Goal: Entertainment & Leisure: Consume media (video, audio)

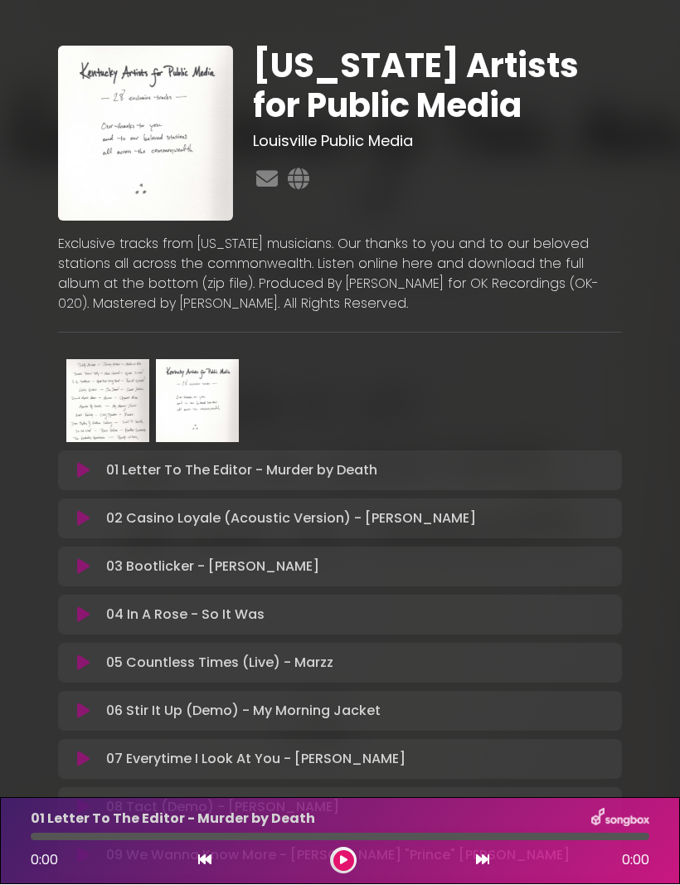
click at [254, 461] on p "01 Letter To The Editor - Murder by Death Loading Track..." at bounding box center [241, 471] width 271 height 20
click at [84, 463] on icon at bounding box center [83, 471] width 12 height 17
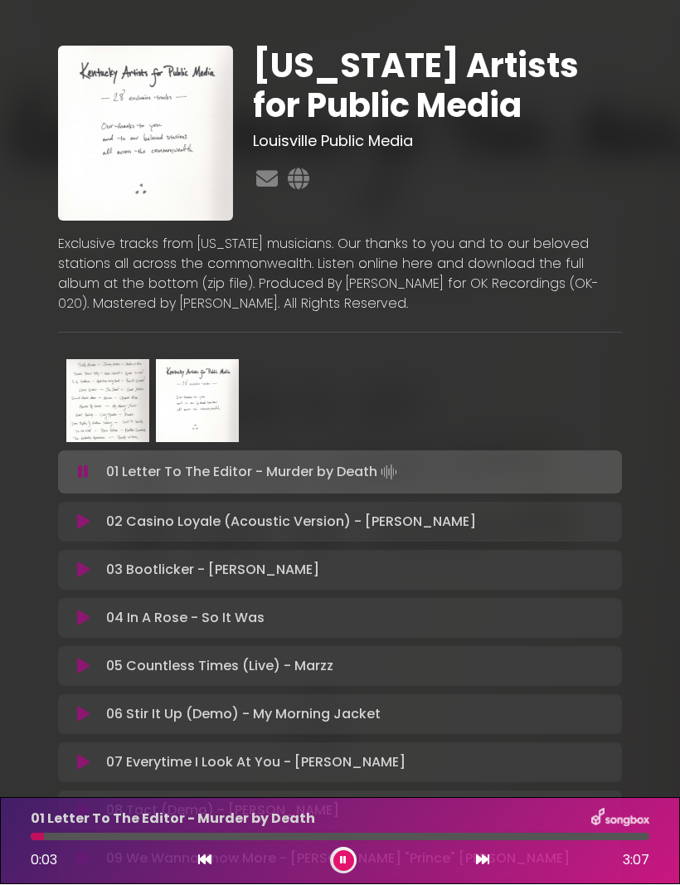
click at [206, 461] on p "01 Letter To The Editor - Murder by Death Loading Track..." at bounding box center [253, 472] width 294 height 23
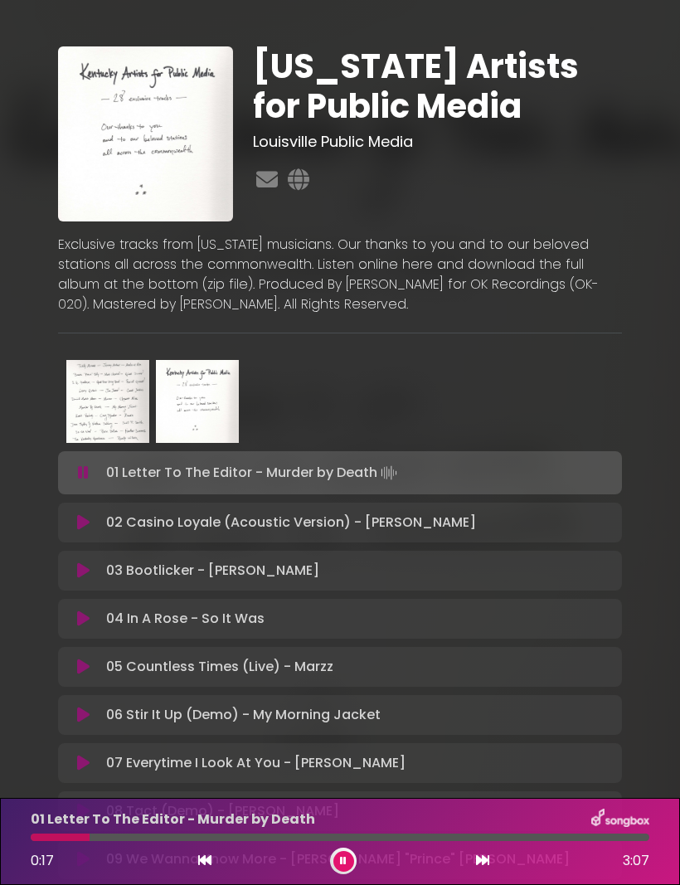
click at [85, 514] on icon at bounding box center [83, 522] width 12 height 17
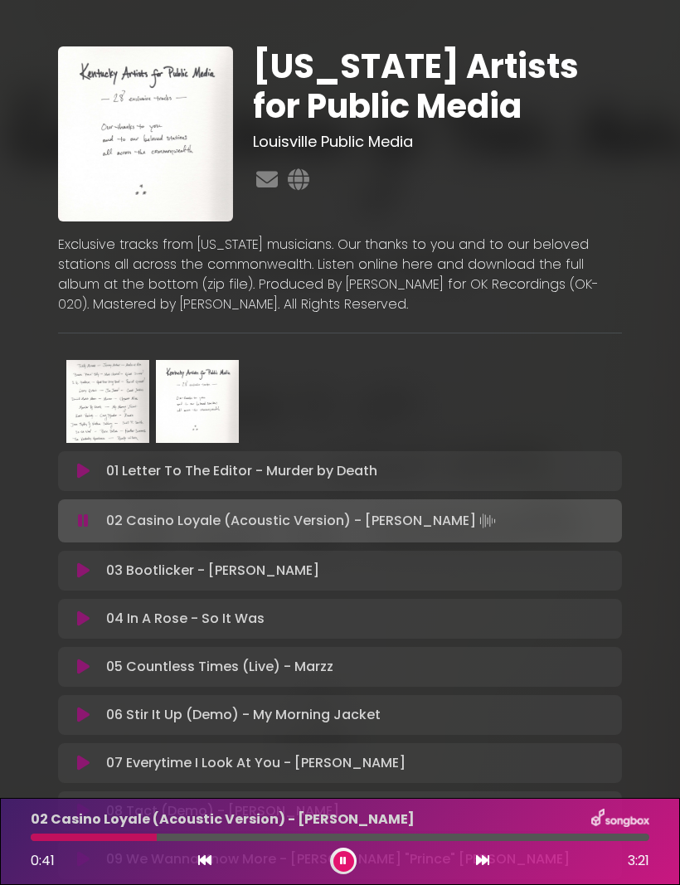
click at [85, 562] on icon at bounding box center [83, 570] width 12 height 17
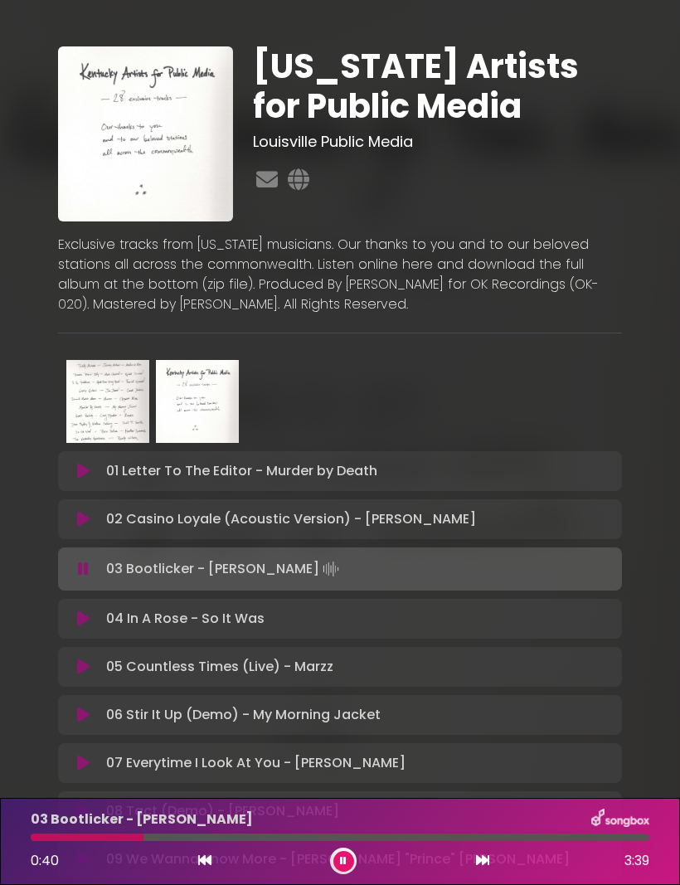
click at [82, 610] on icon at bounding box center [83, 618] width 12 height 17
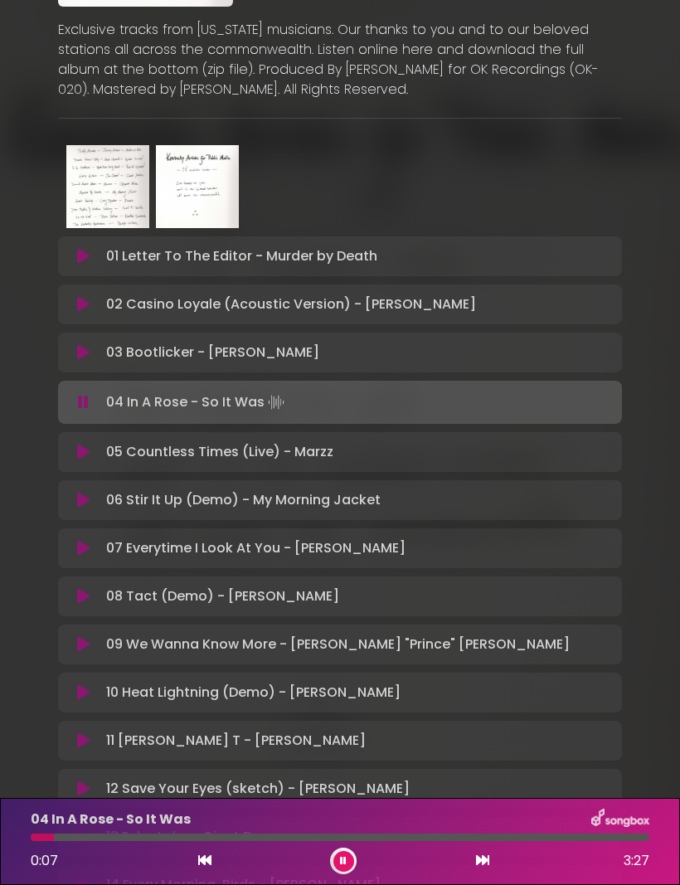
scroll to position [216, 0]
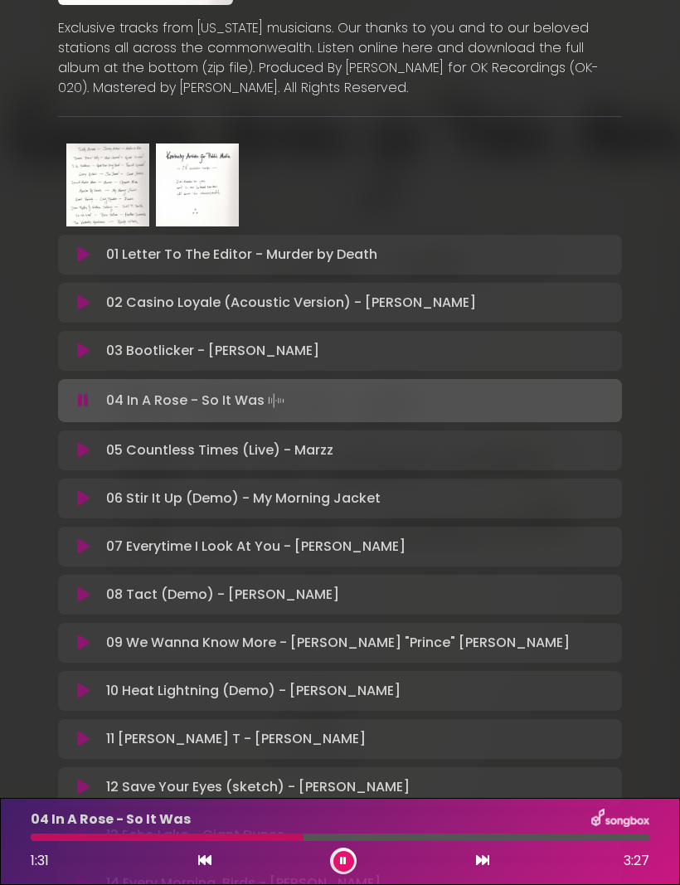
click at [92, 442] on button at bounding box center [84, 450] width 32 height 17
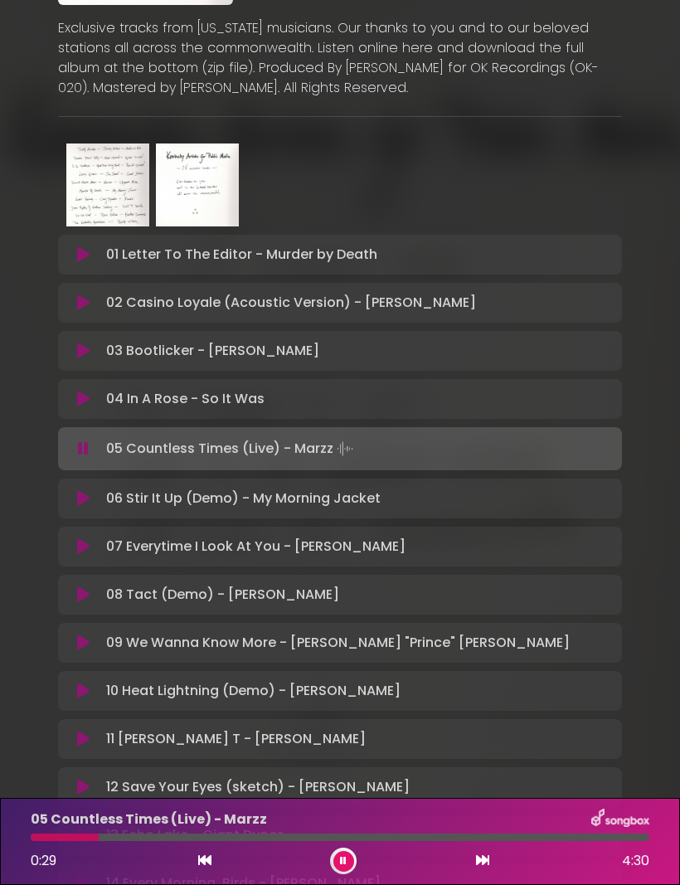
click at [81, 490] on icon at bounding box center [83, 498] width 12 height 17
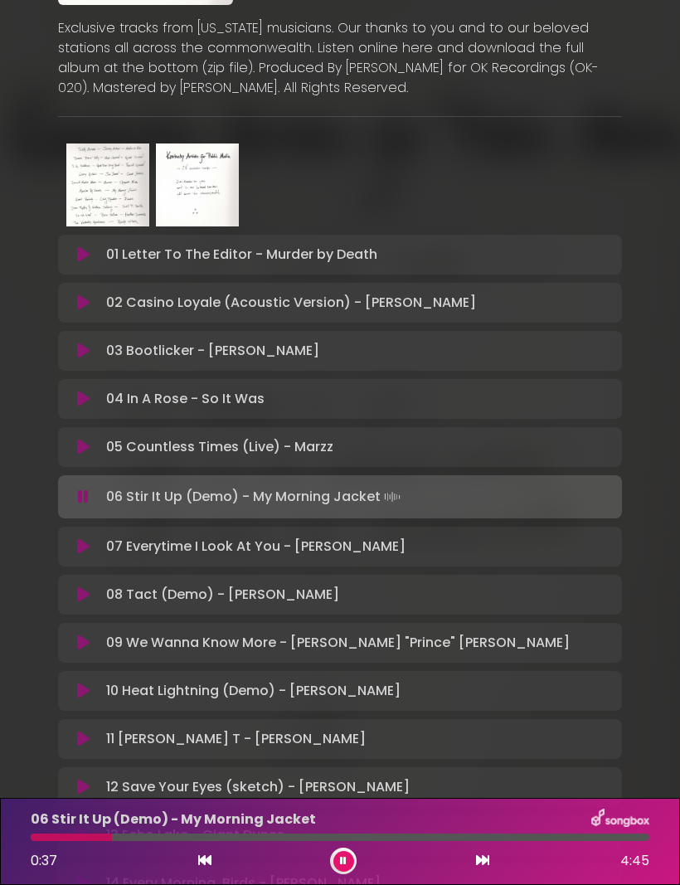
click at [90, 538] on icon at bounding box center [83, 546] width 12 height 17
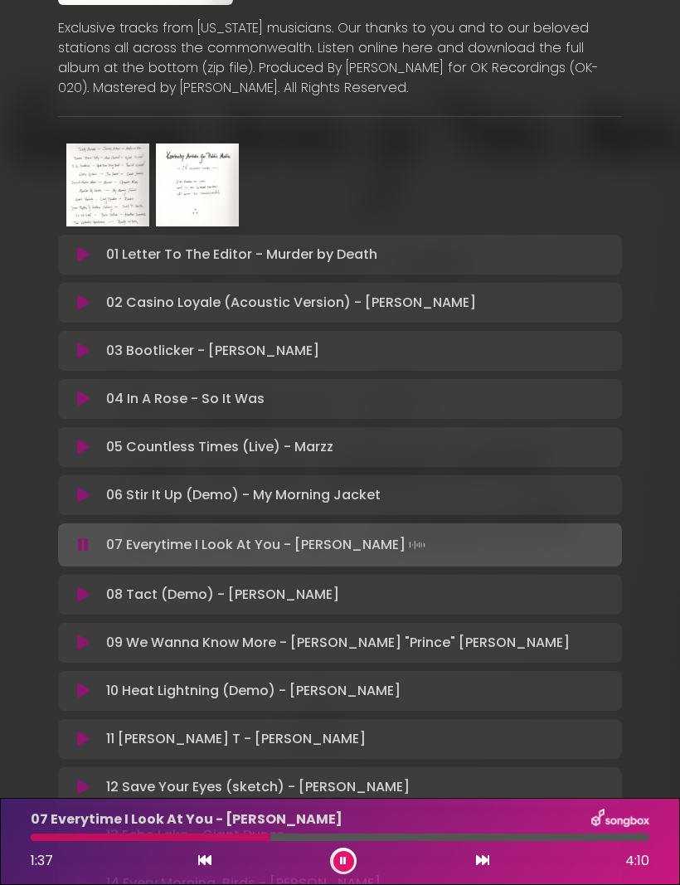
click at [78, 586] on icon at bounding box center [83, 594] width 12 height 17
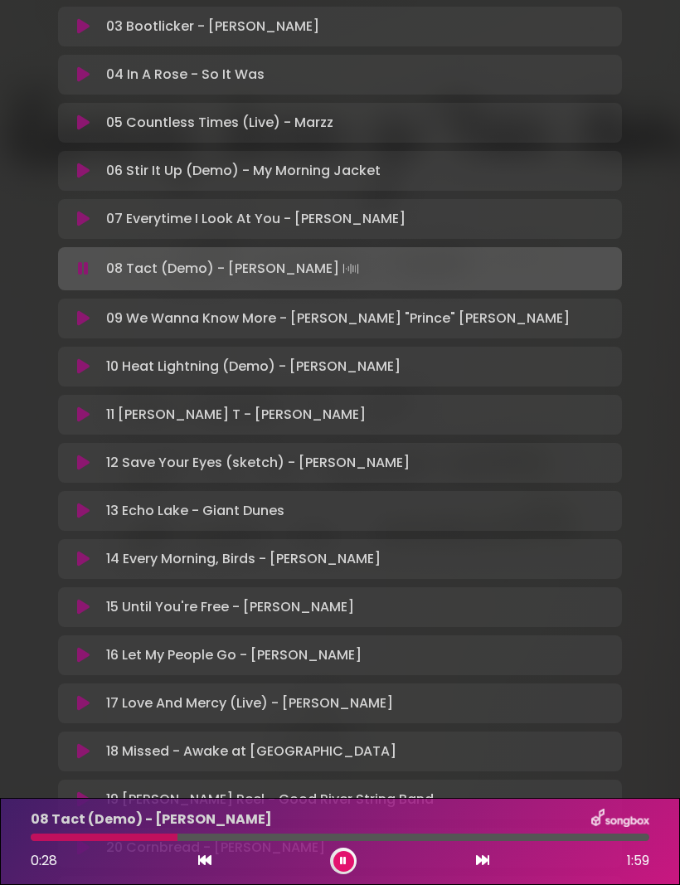
scroll to position [541, 0]
click at [91, 309] on button at bounding box center [84, 317] width 32 height 17
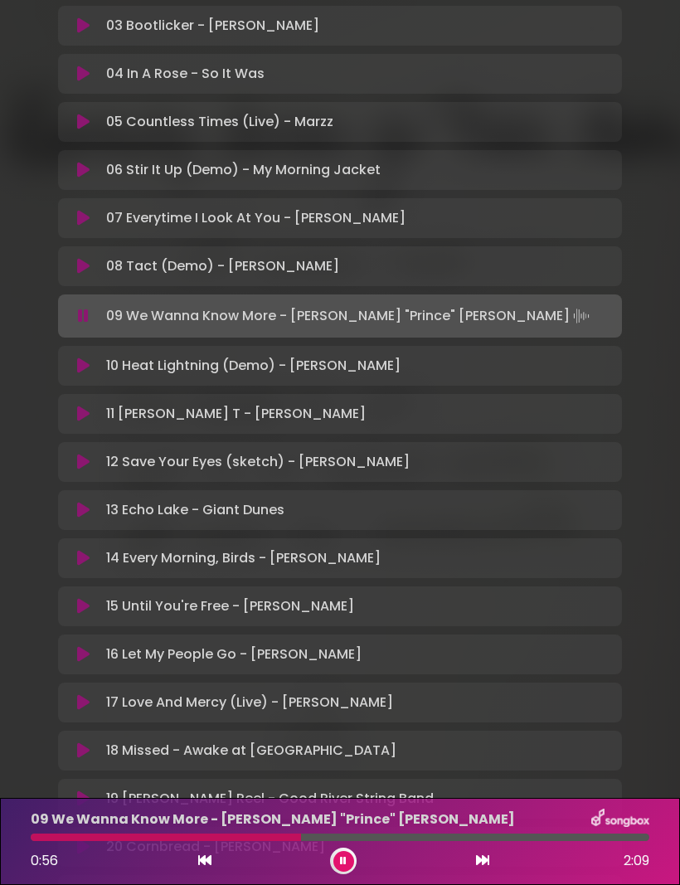
click at [73, 346] on div "10 Heat Lightning (Demo) - [PERSON_NAME] Loading Track..." at bounding box center [340, 366] width 564 height 40
click at [80, 357] on icon at bounding box center [83, 365] width 12 height 17
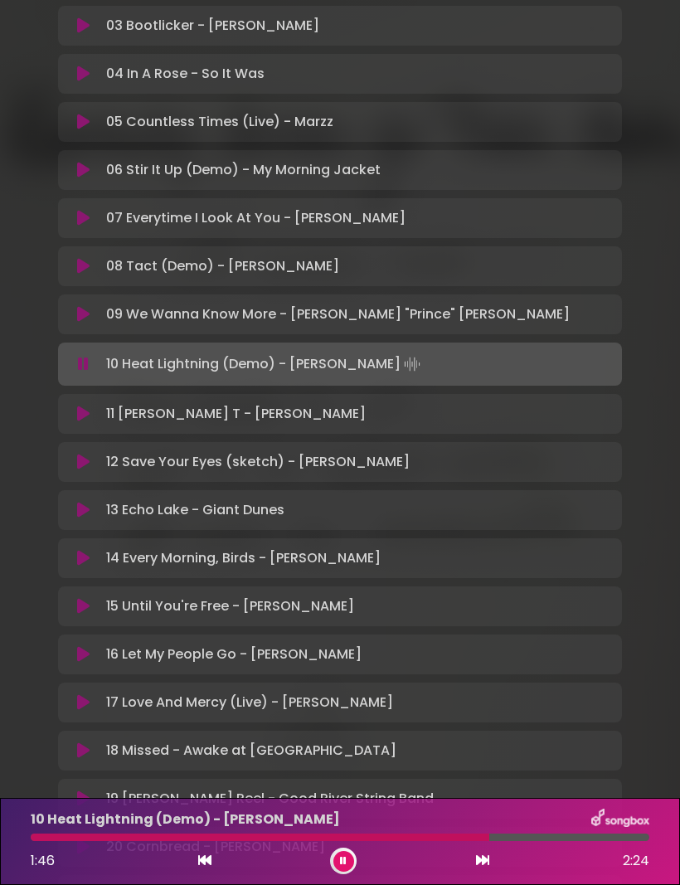
click at [85, 405] on icon at bounding box center [83, 413] width 12 height 17
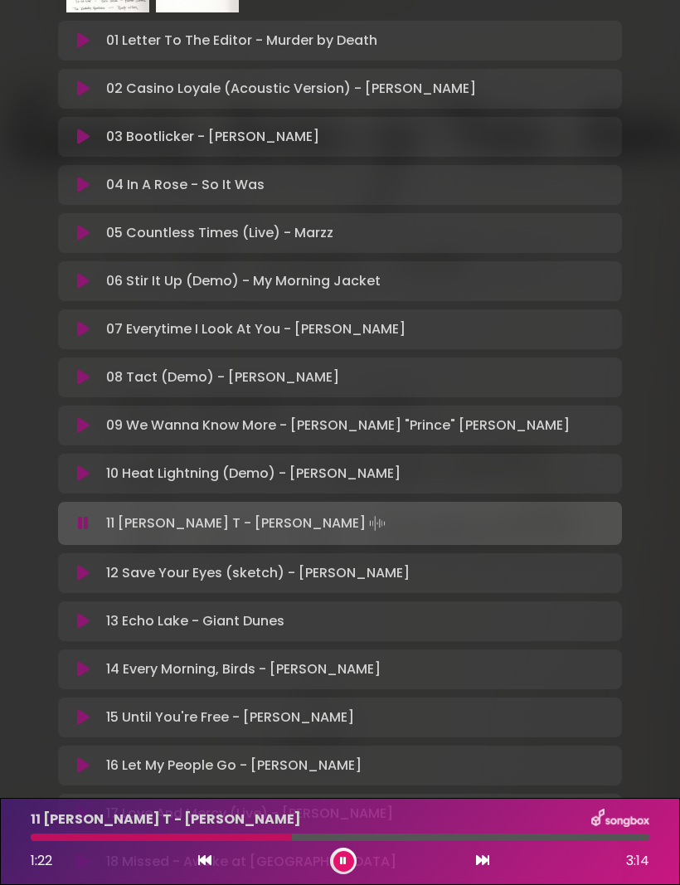
scroll to position [420, 0]
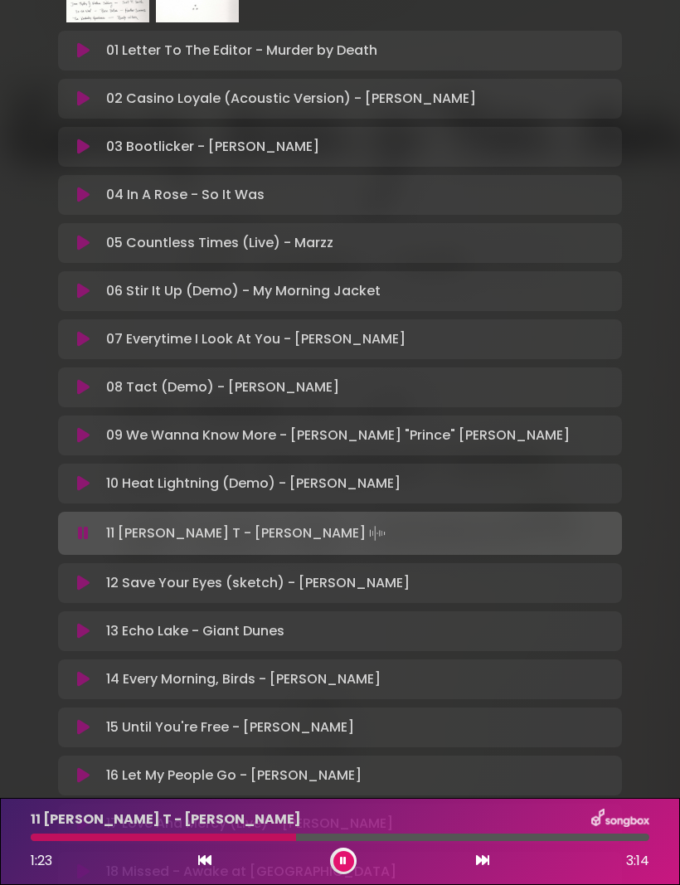
click at [84, 575] on icon at bounding box center [83, 583] width 12 height 17
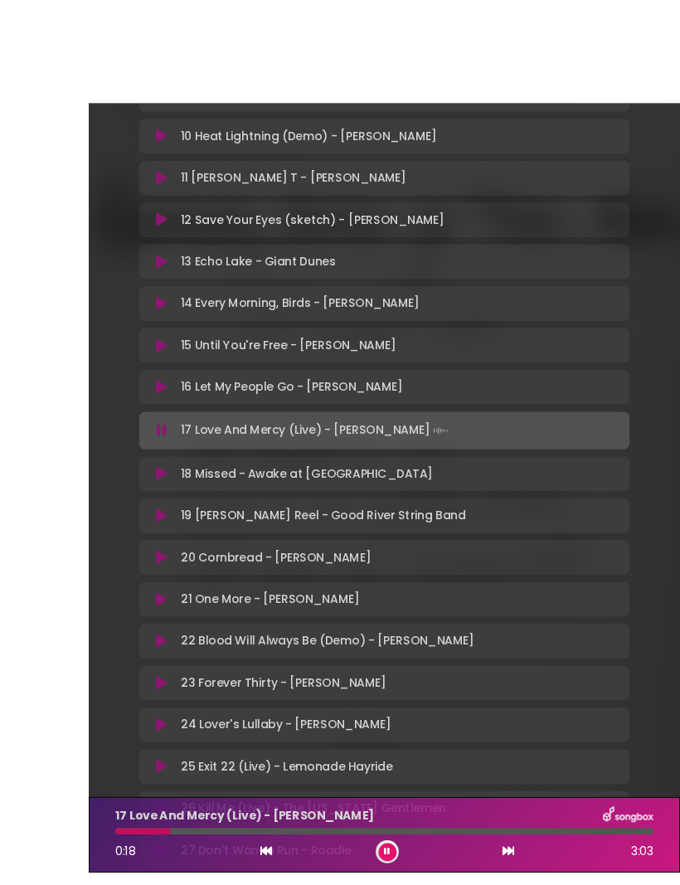
scroll to position [1, 0]
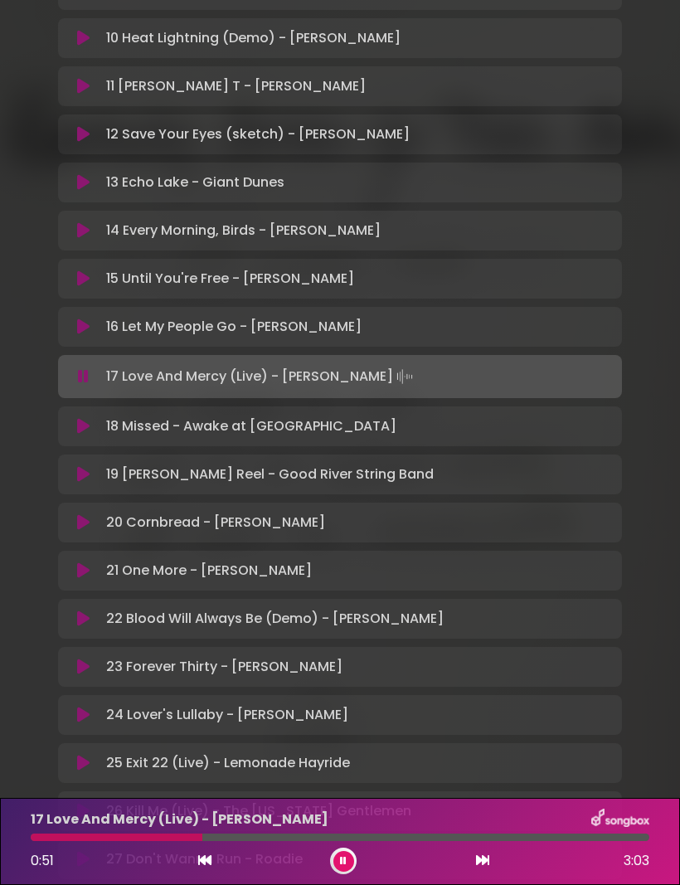
click at [129, 421] on p "18 Missed - Awake at Nite Loading Track..." at bounding box center [251, 426] width 290 height 20
click at [82, 430] on icon at bounding box center [83, 426] width 12 height 17
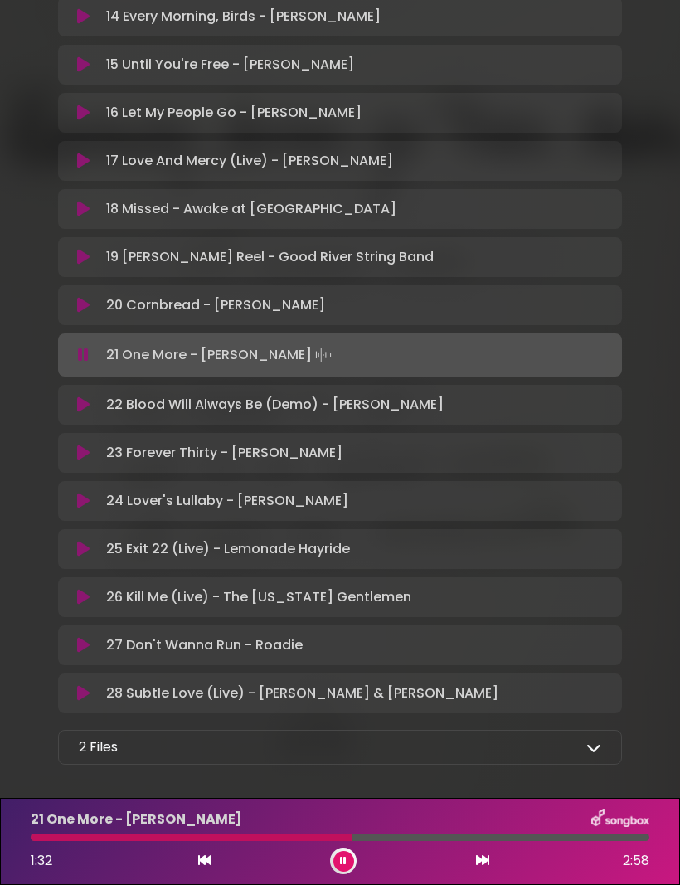
click at [80, 402] on icon at bounding box center [83, 404] width 12 height 17
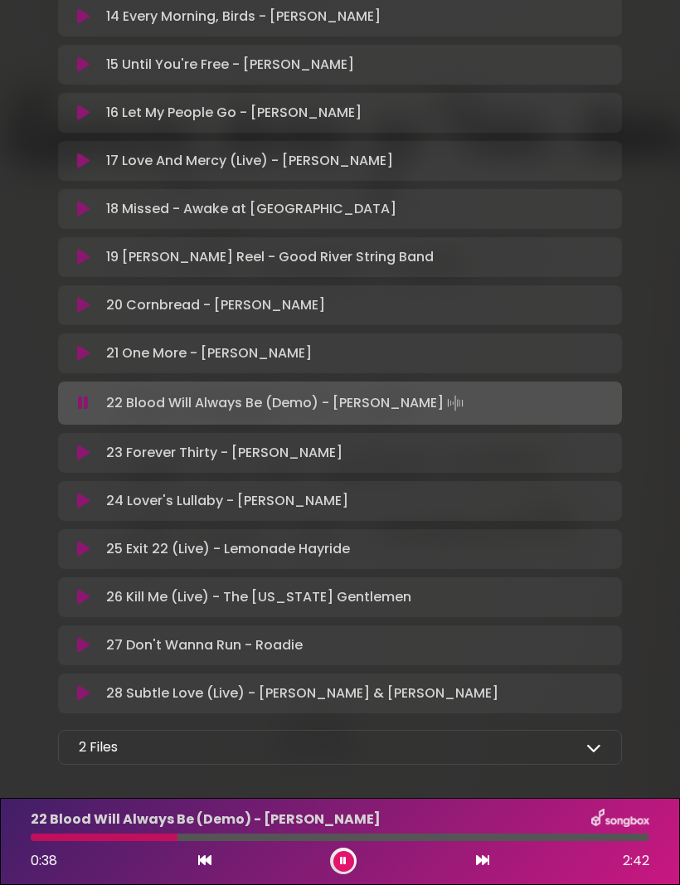
click at [76, 430] on div "01 Letter To The Editor - Murder by Death Loading Track... Your Feedback" at bounding box center [340, 67] width 564 height 1393
click at [81, 455] on icon at bounding box center [83, 452] width 12 height 17
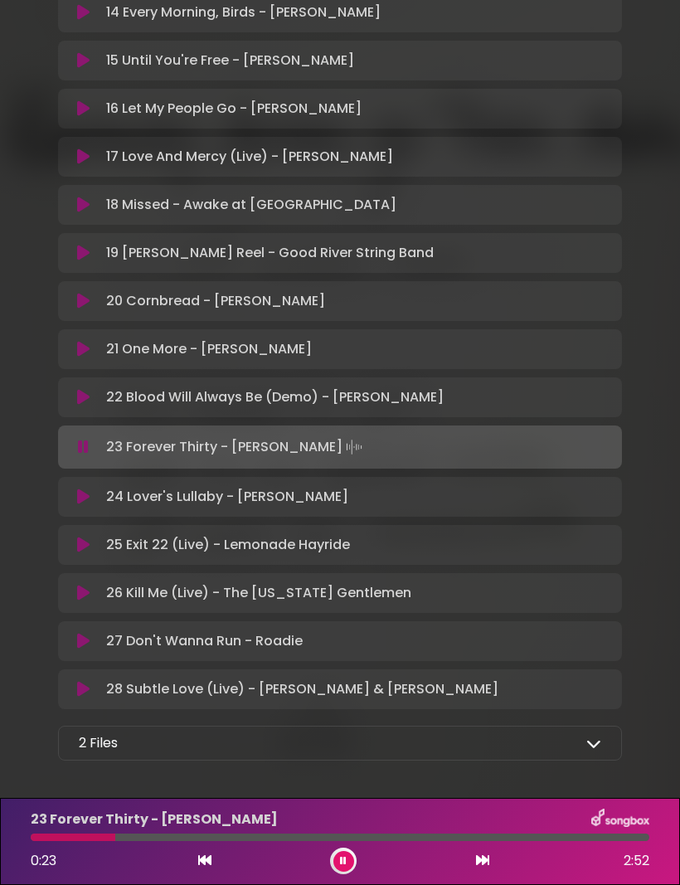
scroll to position [1083, 0]
click at [75, 474] on div "01 Letter To The Editor - Murder by Death Loading Track... Your Feedback" at bounding box center [340, 64] width 564 height 1393
click at [78, 489] on icon at bounding box center [83, 497] width 12 height 17
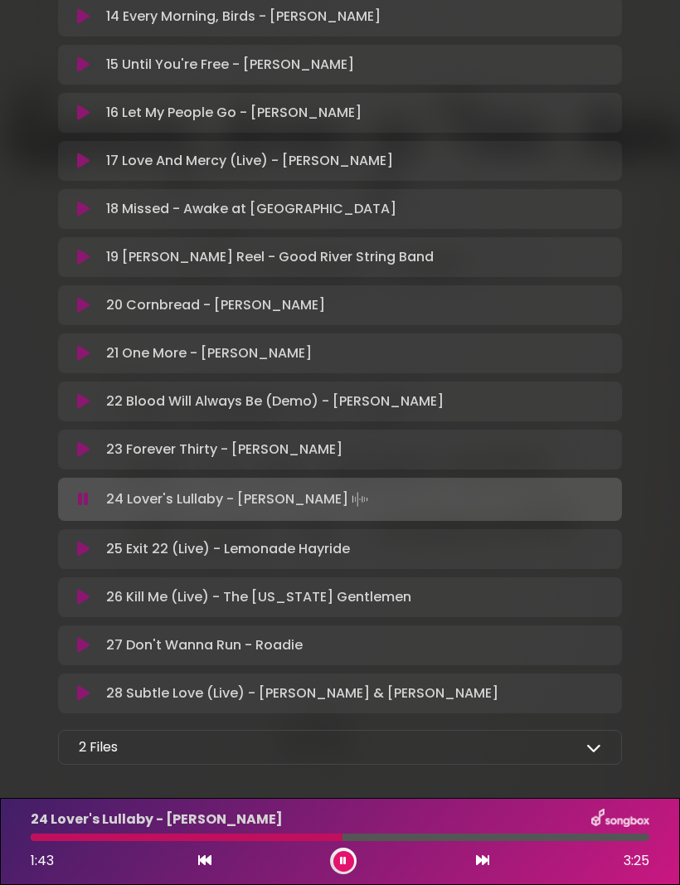
click at [84, 544] on icon at bounding box center [83, 549] width 12 height 17
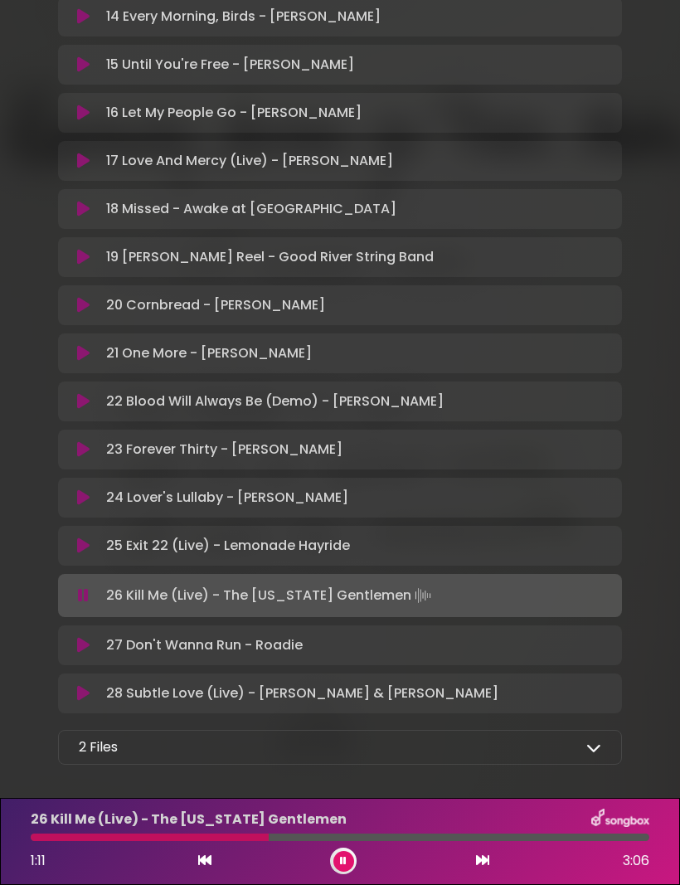
click at [158, 629] on div "27 Don't Wanna Run - Roadie Loading Track... Name Email" at bounding box center [340, 645] width 564 height 40
click at [161, 644] on p "27 Don't Wanna Run - Roadie Loading Track..." at bounding box center [204, 645] width 197 height 20
click at [134, 635] on p "27 Don't Wanna Run - Roadie Loading Track..." at bounding box center [204, 645] width 197 height 20
click at [79, 631] on div "27 Don't Wanna Run - Roadie Loading Track... Name Email" at bounding box center [340, 645] width 564 height 40
click at [73, 639] on button at bounding box center [84, 645] width 32 height 17
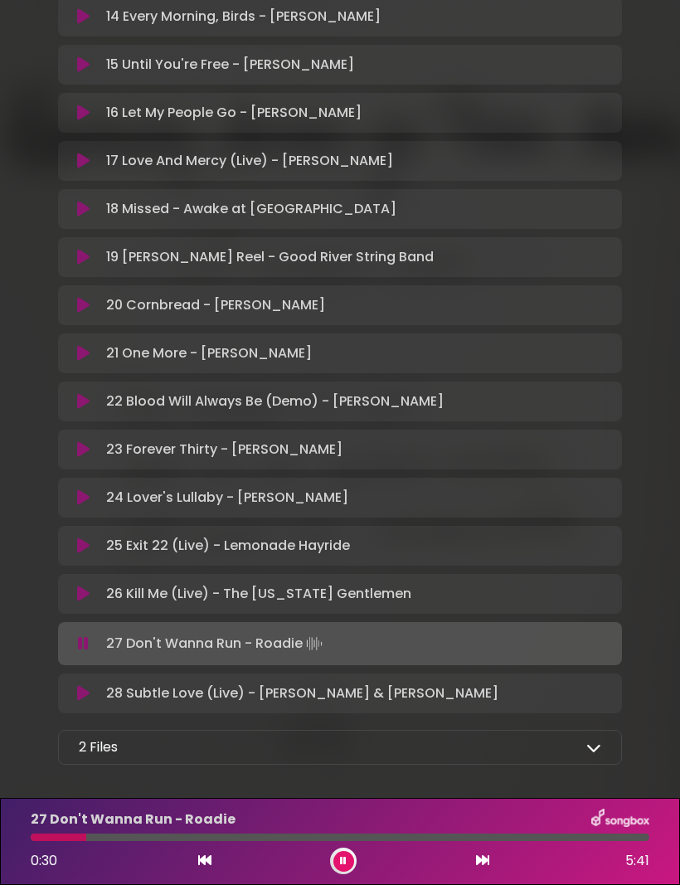
click at [249, 494] on p "24 Lover's Lullaby - [PERSON_NAME] Loading Track..." at bounding box center [227, 498] width 242 height 20
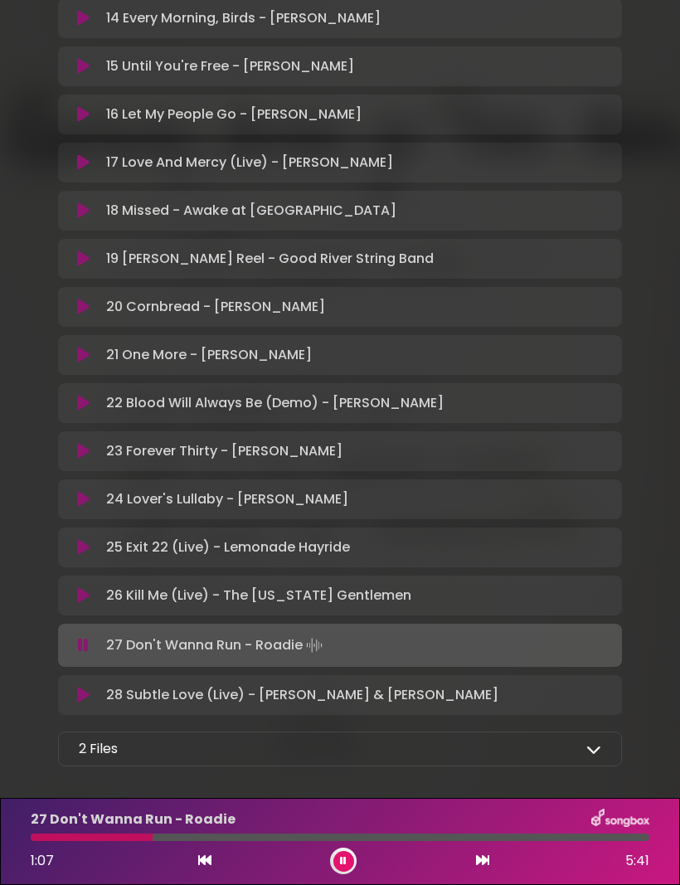
click at [85, 698] on icon at bounding box center [83, 695] width 12 height 17
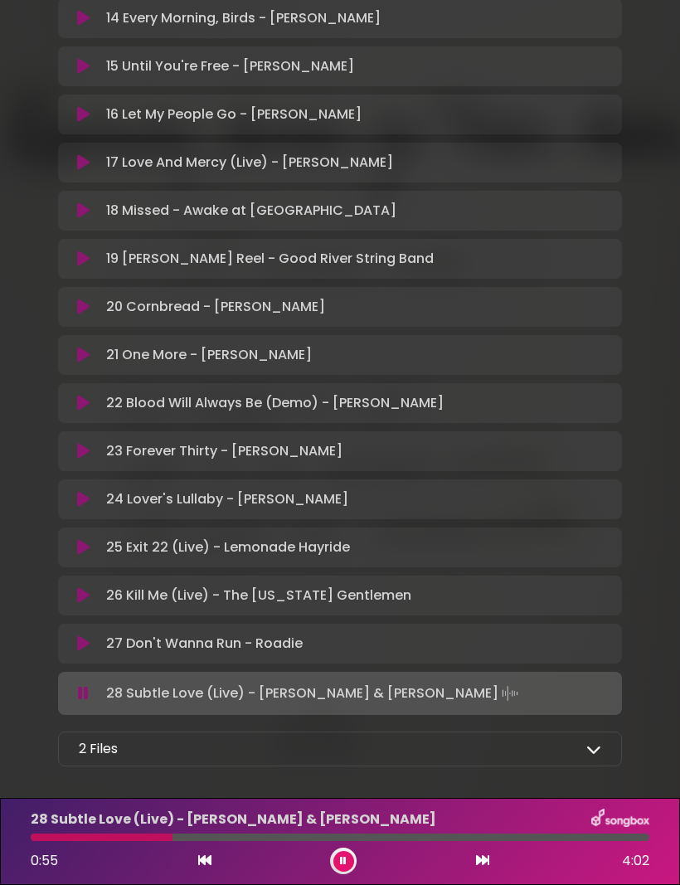
click at [171, 761] on div "2 Files Full Album - MP3 format - [US_STATE] Artists for Public Media.zip Full …" at bounding box center [340, 748] width 564 height 35
click at [86, 689] on icon at bounding box center [83, 693] width 11 height 17
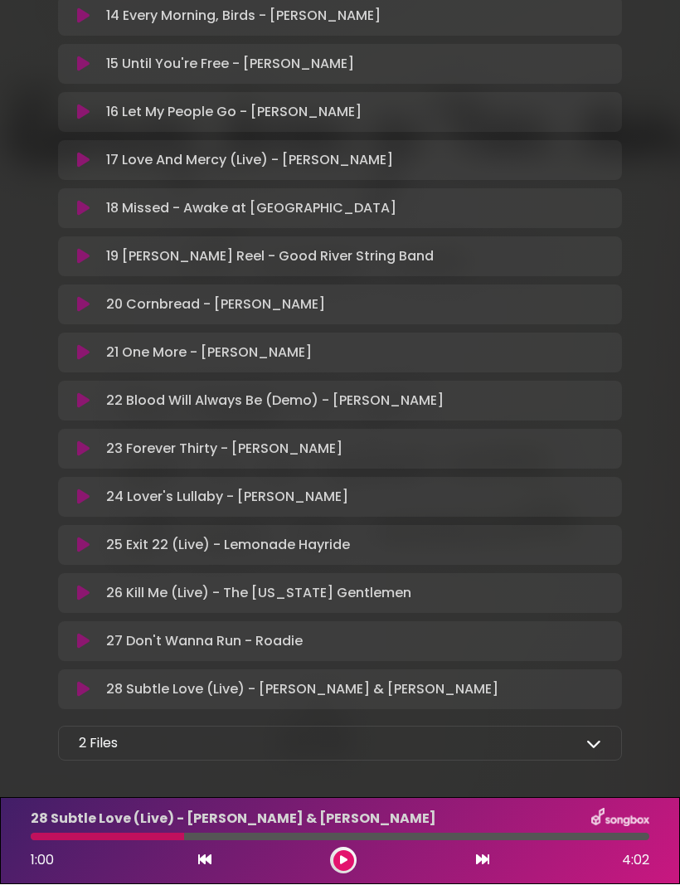
scroll to position [56, 0]
click at [590, 736] on icon at bounding box center [593, 743] width 15 height 15
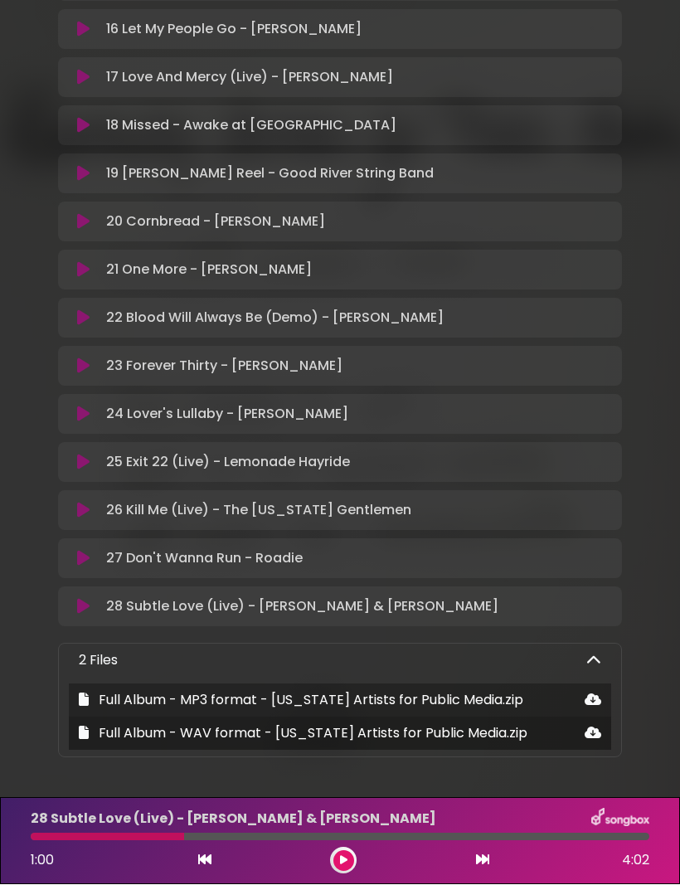
scroll to position [1159, 0]
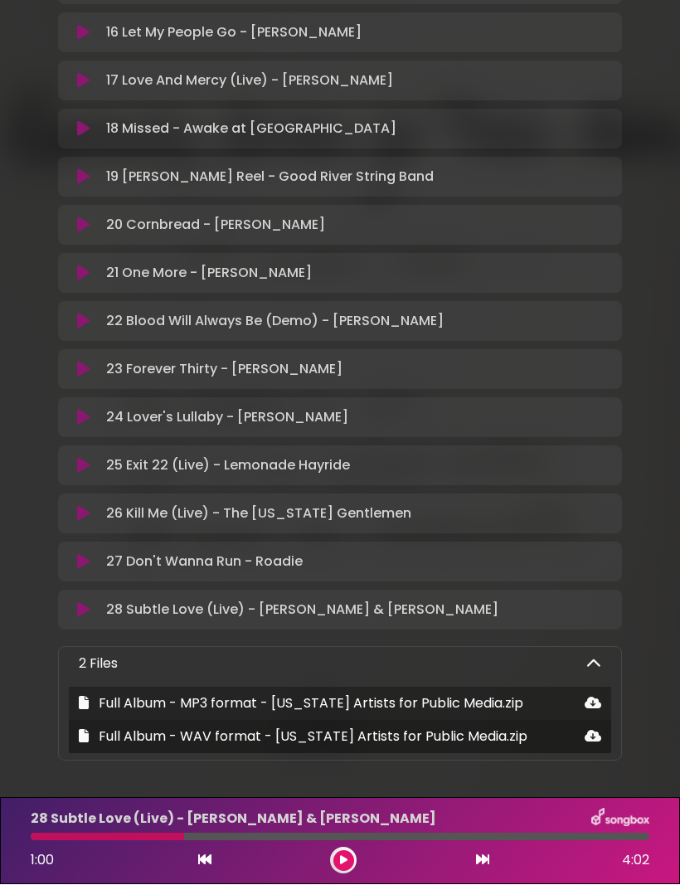
click at [590, 697] on icon at bounding box center [593, 703] width 17 height 13
